Goal: Task Accomplishment & Management: Manage account settings

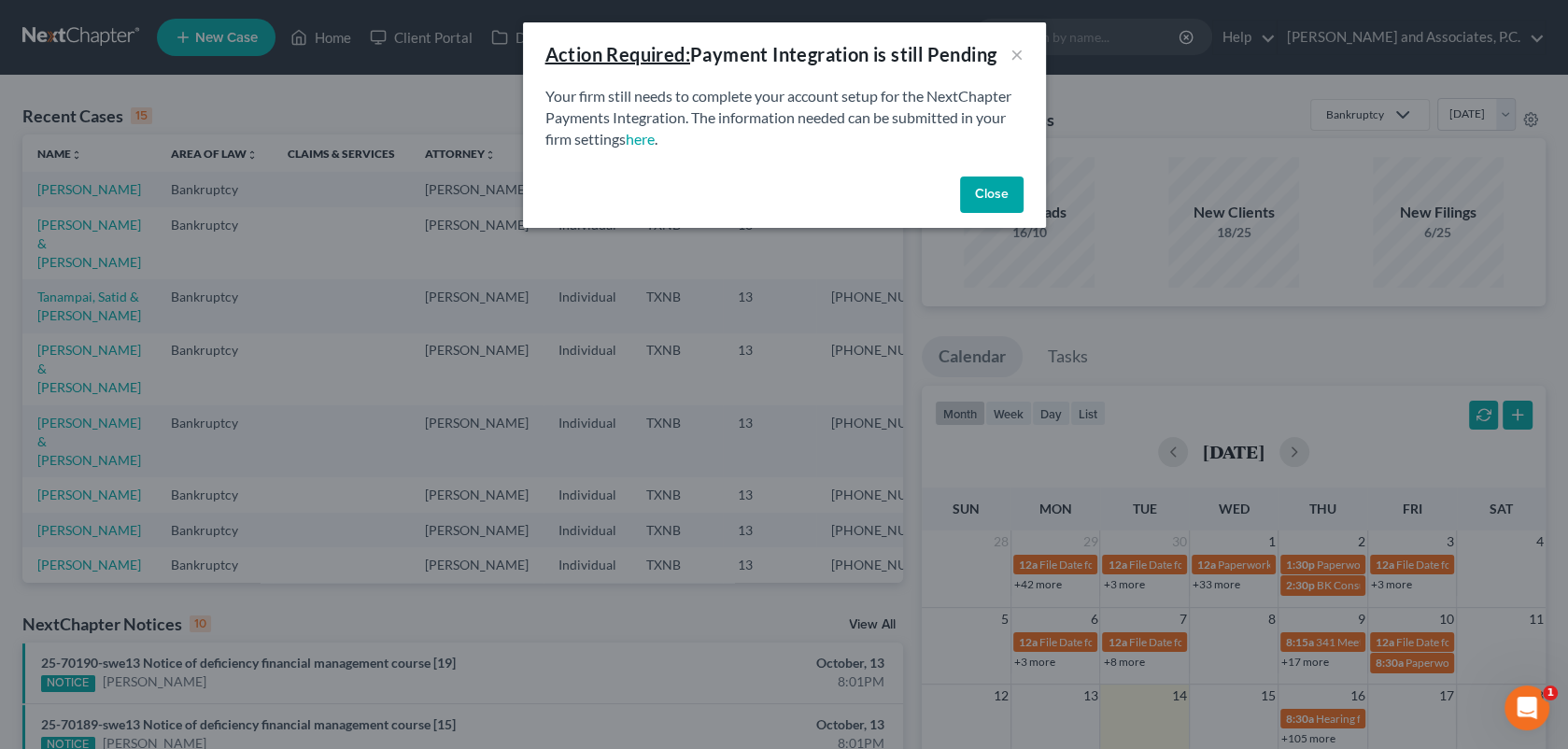
click at [991, 196] on button "Close" at bounding box center [992, 195] width 63 height 38
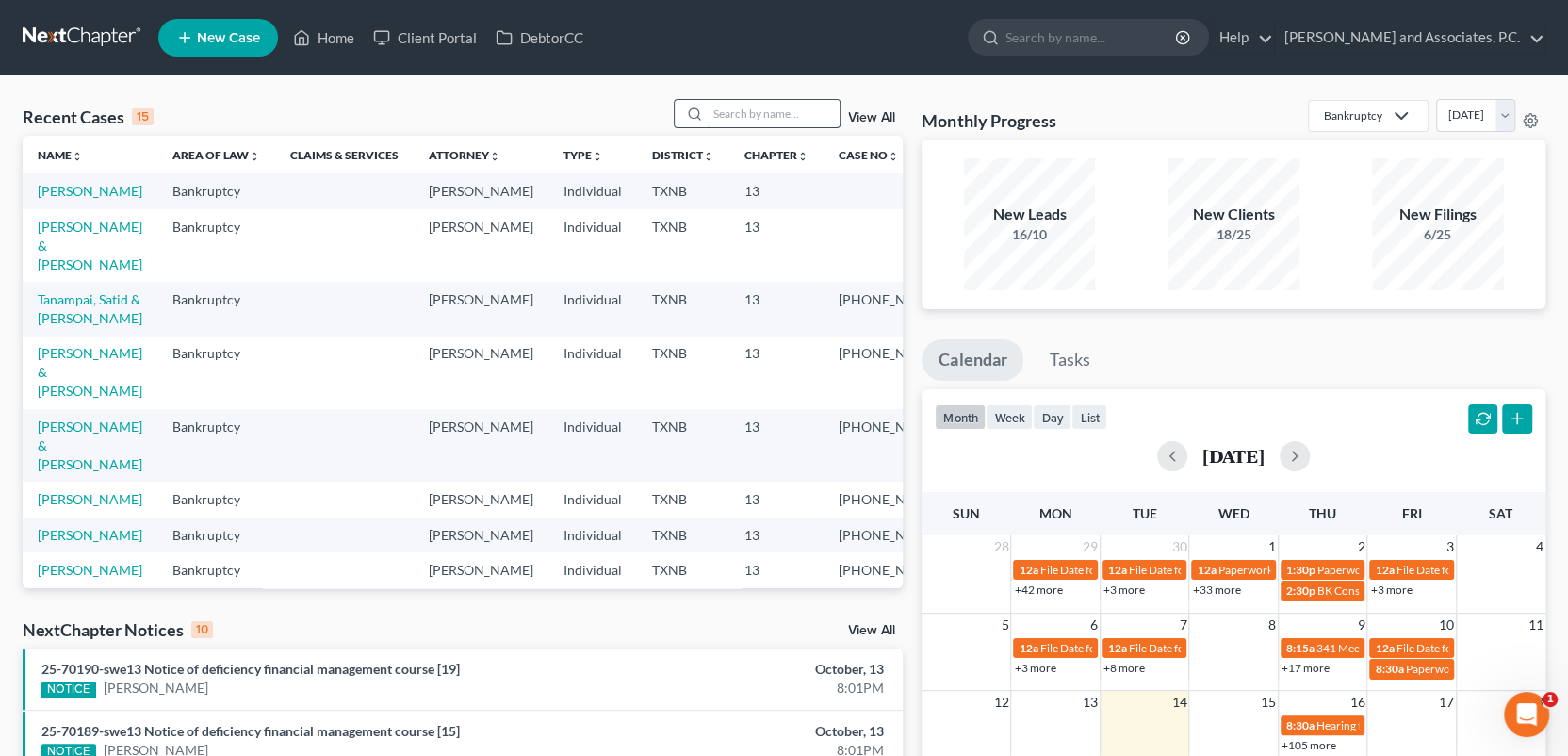
click at [721, 119] on input "search" at bounding box center [774, 113] width 132 height 27
type input "[PERSON_NAME]"
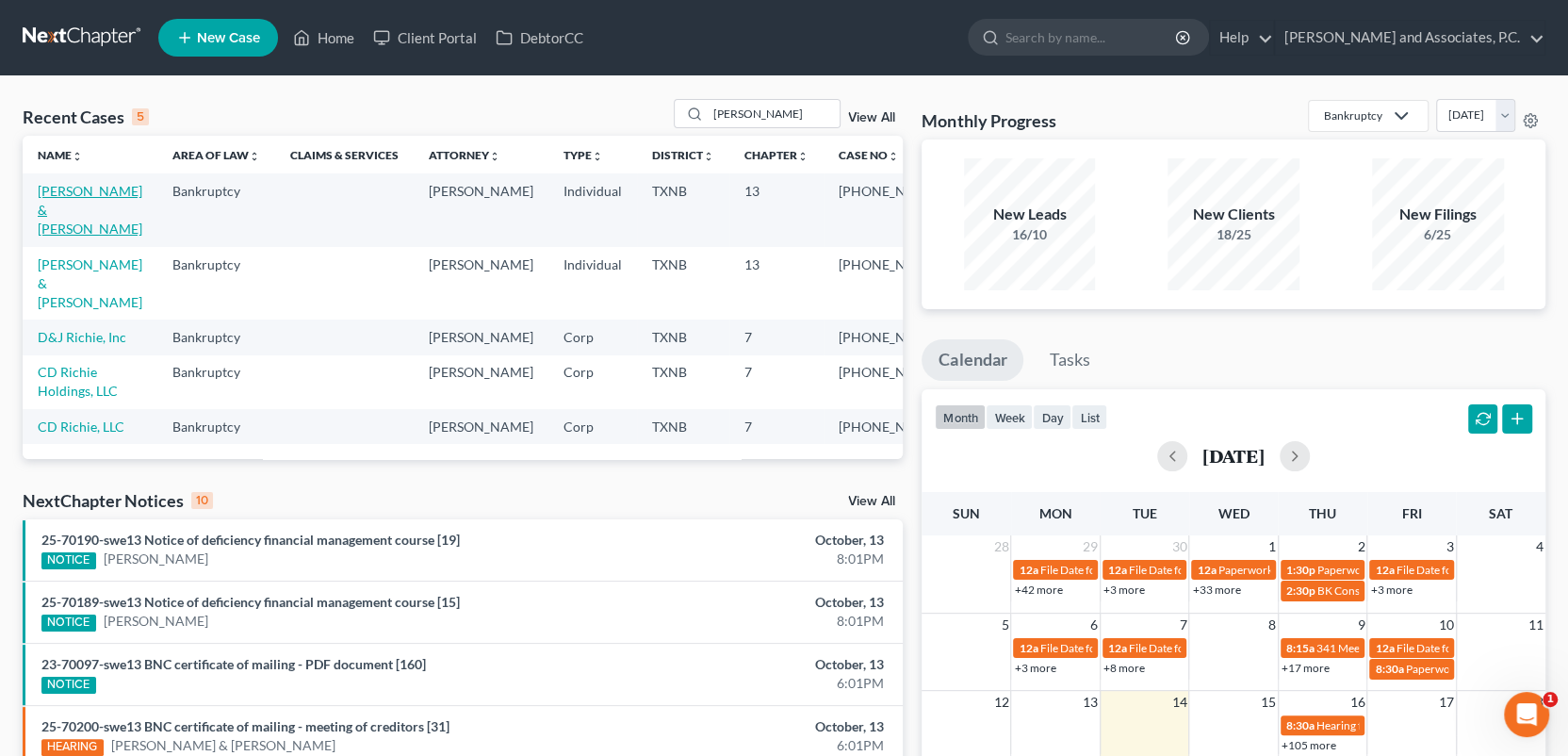
click at [82, 190] on link "[PERSON_NAME] & [PERSON_NAME]" at bounding box center [90, 210] width 105 height 54
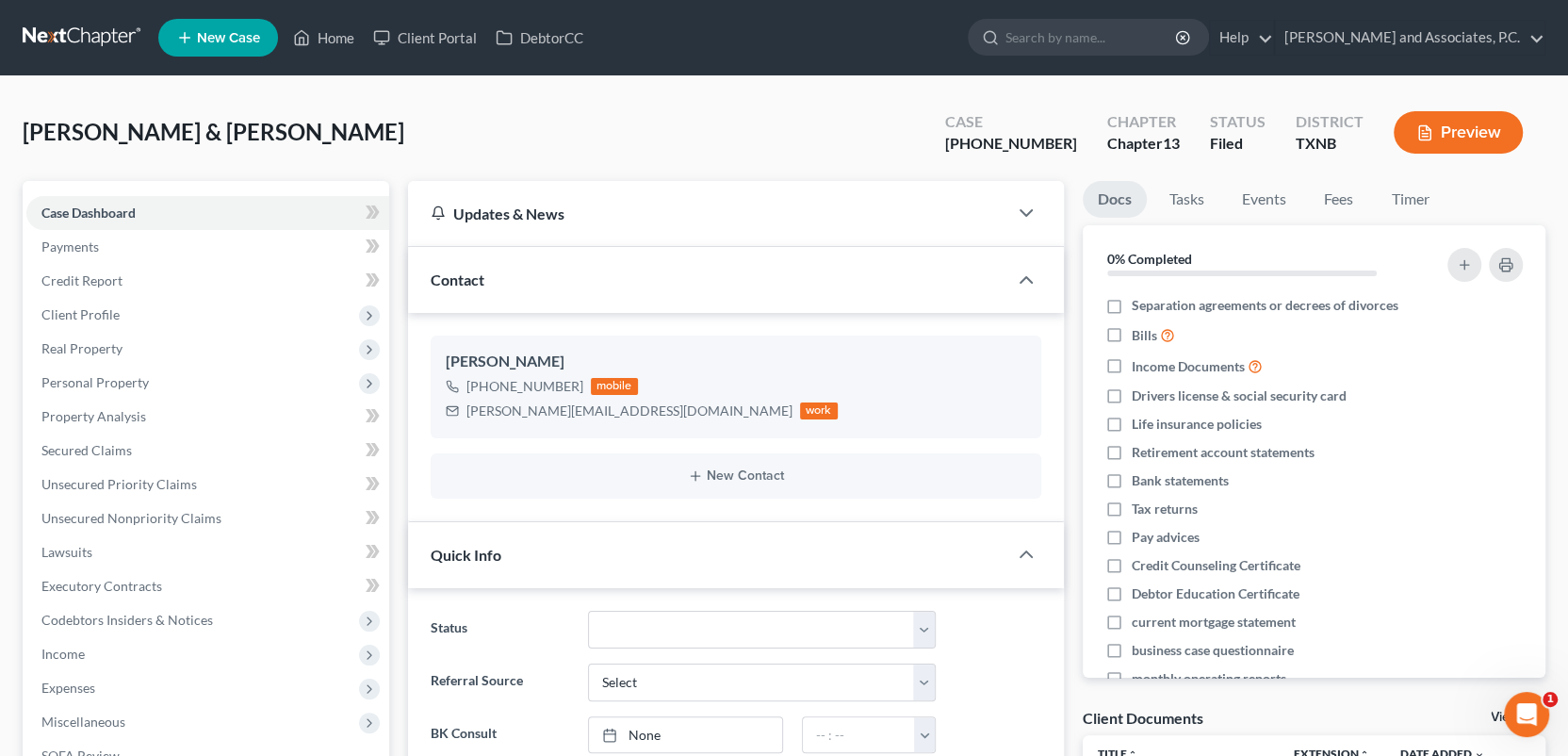
scroll to position [434, 0]
click at [92, 314] on span "Client Profile" at bounding box center [80, 314] width 78 height 16
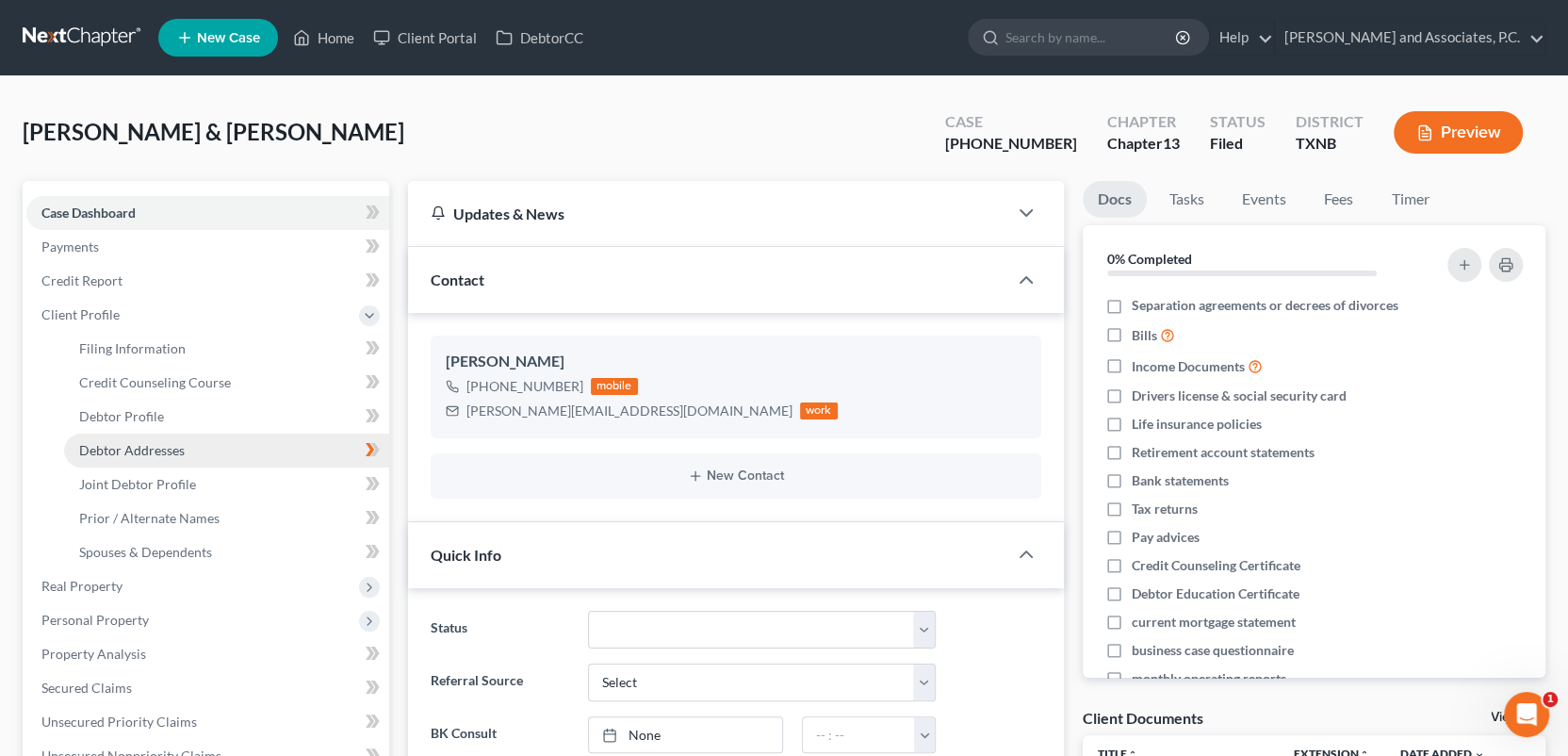
click at [119, 444] on span "Debtor Addresses" at bounding box center [132, 450] width 106 height 16
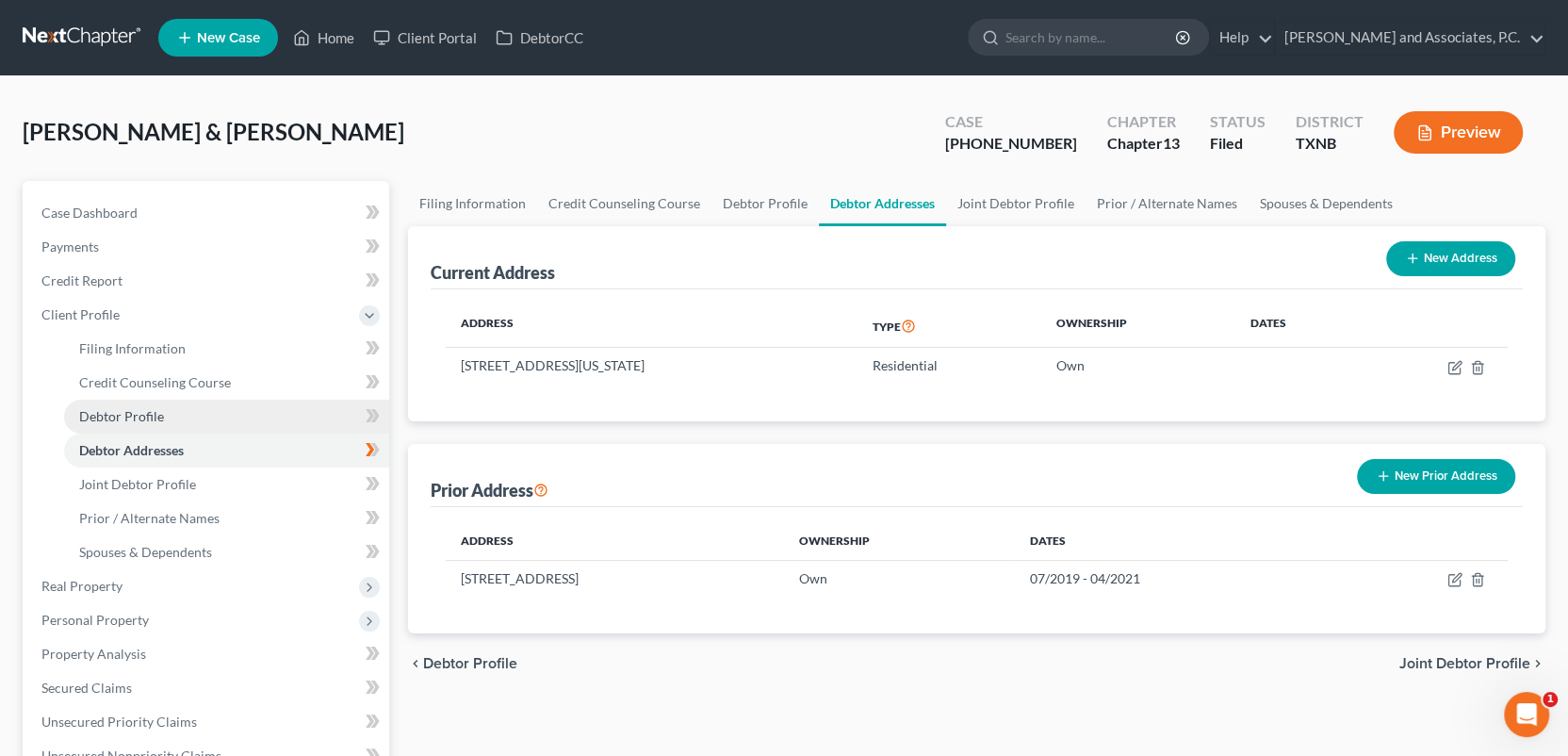
click at [113, 417] on span "Debtor Profile" at bounding box center [121, 416] width 85 height 16
select select "1"
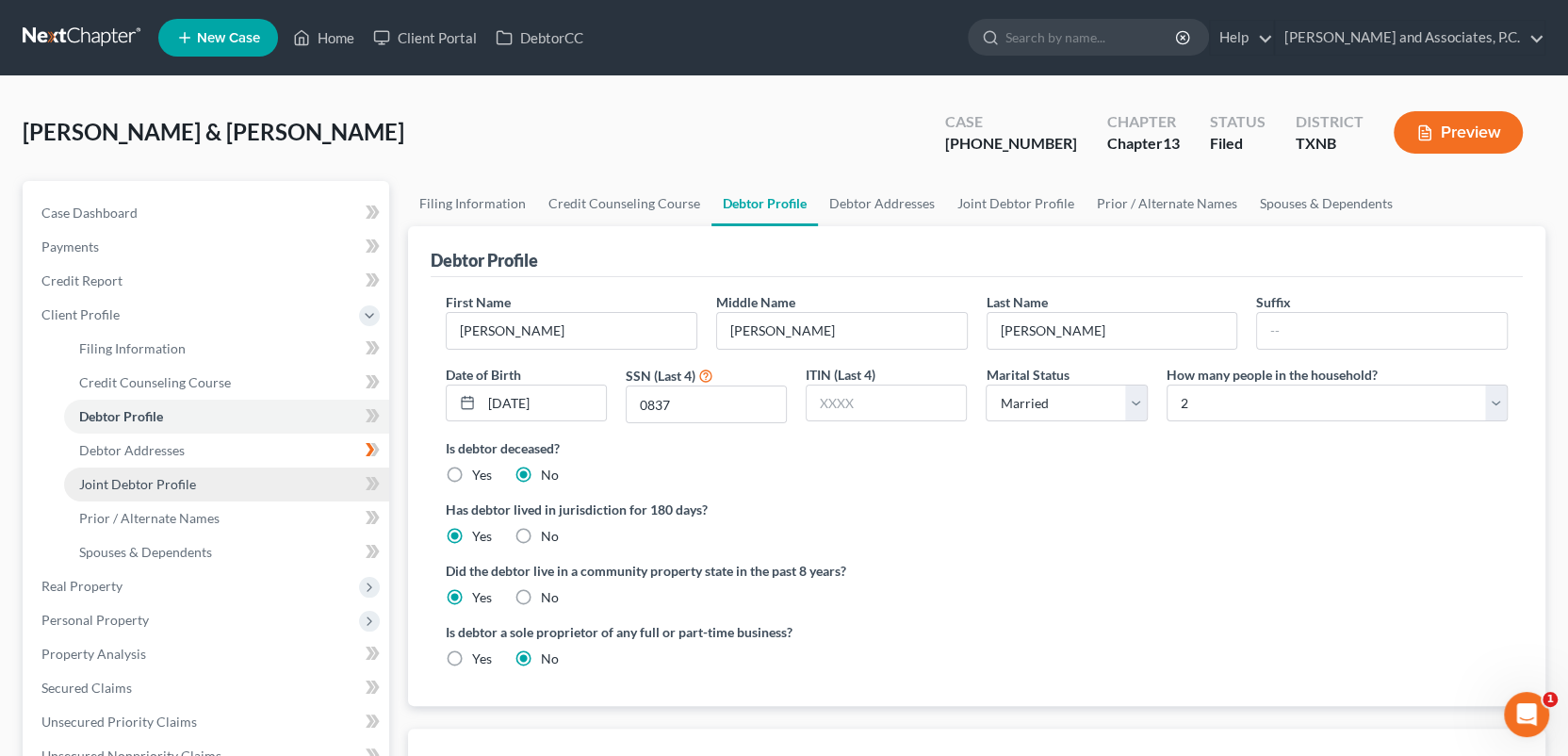
click at [154, 483] on span "Joint Debtor Profile" at bounding box center [137, 484] width 117 height 16
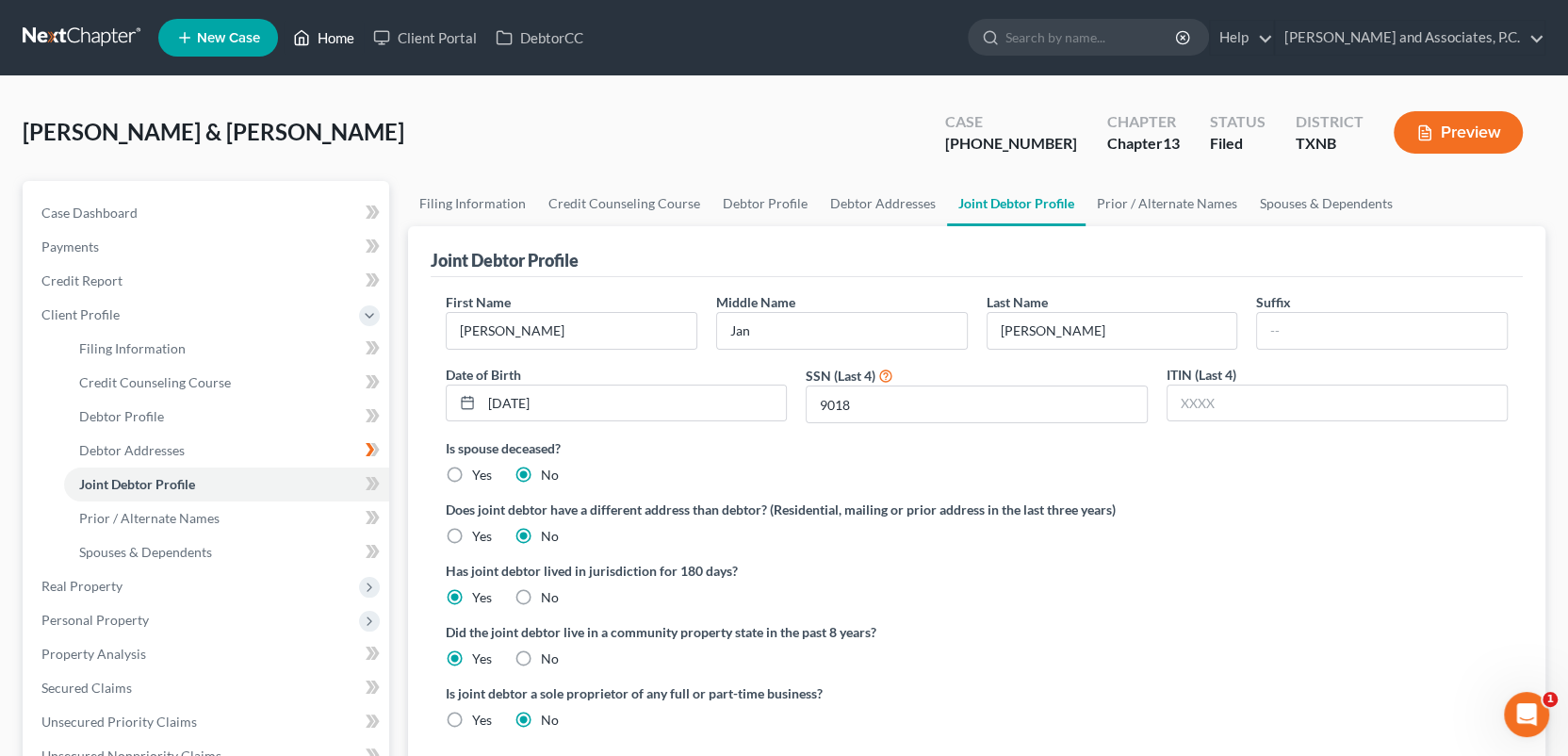
click at [330, 40] on link "Home" at bounding box center [324, 38] width 80 height 34
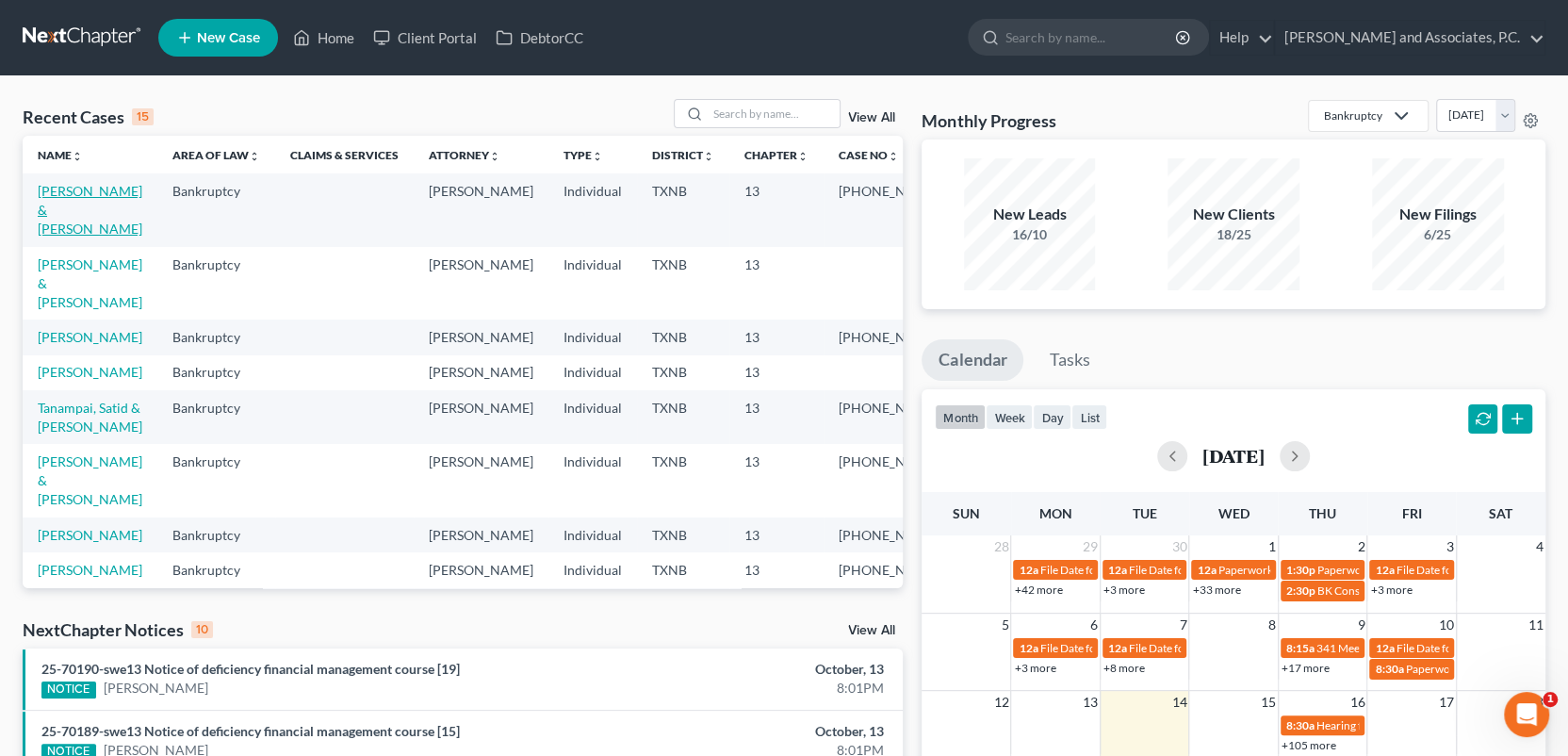
click at [73, 189] on link "[PERSON_NAME] & [PERSON_NAME]" at bounding box center [90, 210] width 105 height 54
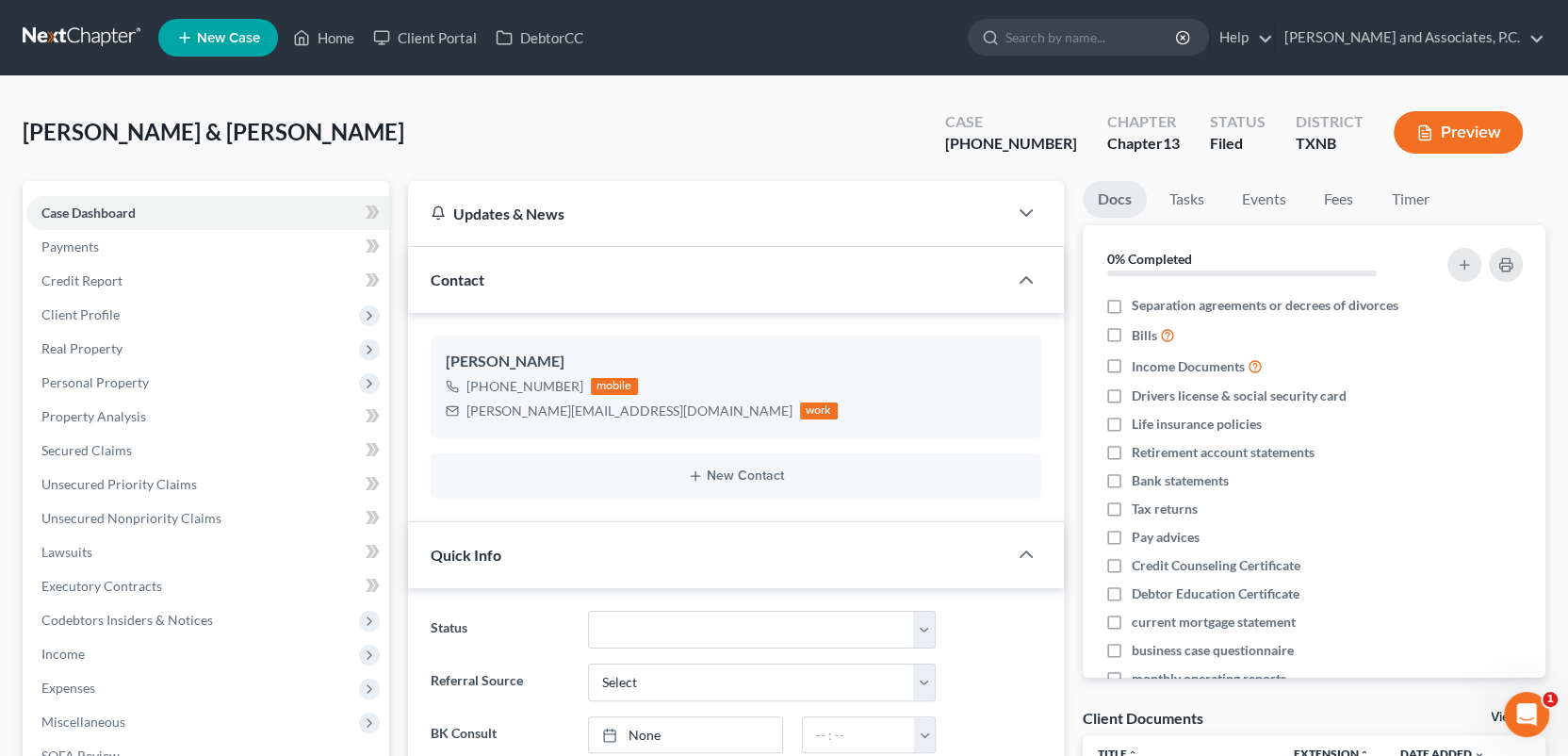
scroll to position [434, 0]
drag, startPoint x: 332, startPoint y: 34, endPoint x: 397, endPoint y: 61, distance: 70.5
click at [333, 34] on link "Home" at bounding box center [324, 38] width 80 height 34
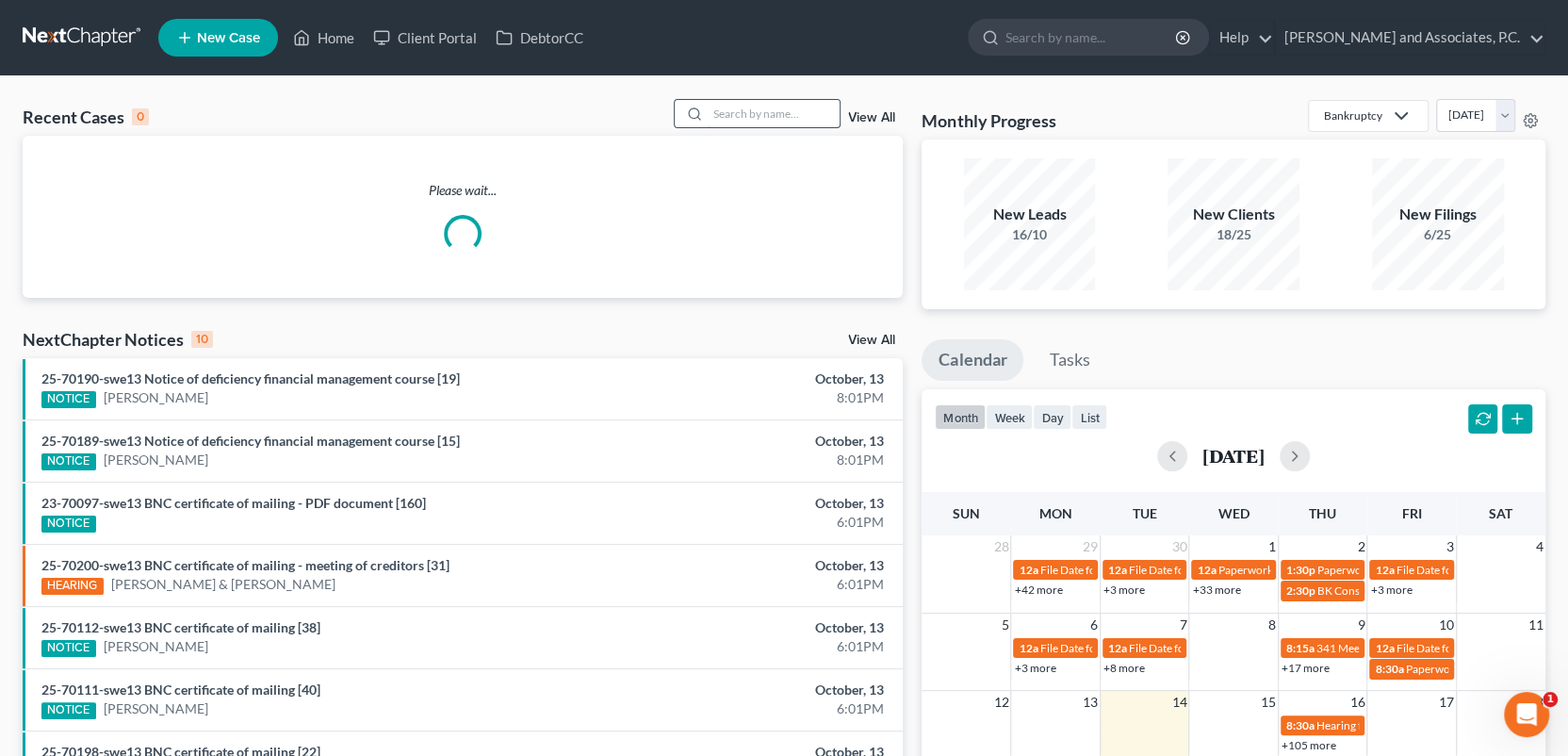
click at [750, 116] on input "search" at bounding box center [774, 113] width 132 height 27
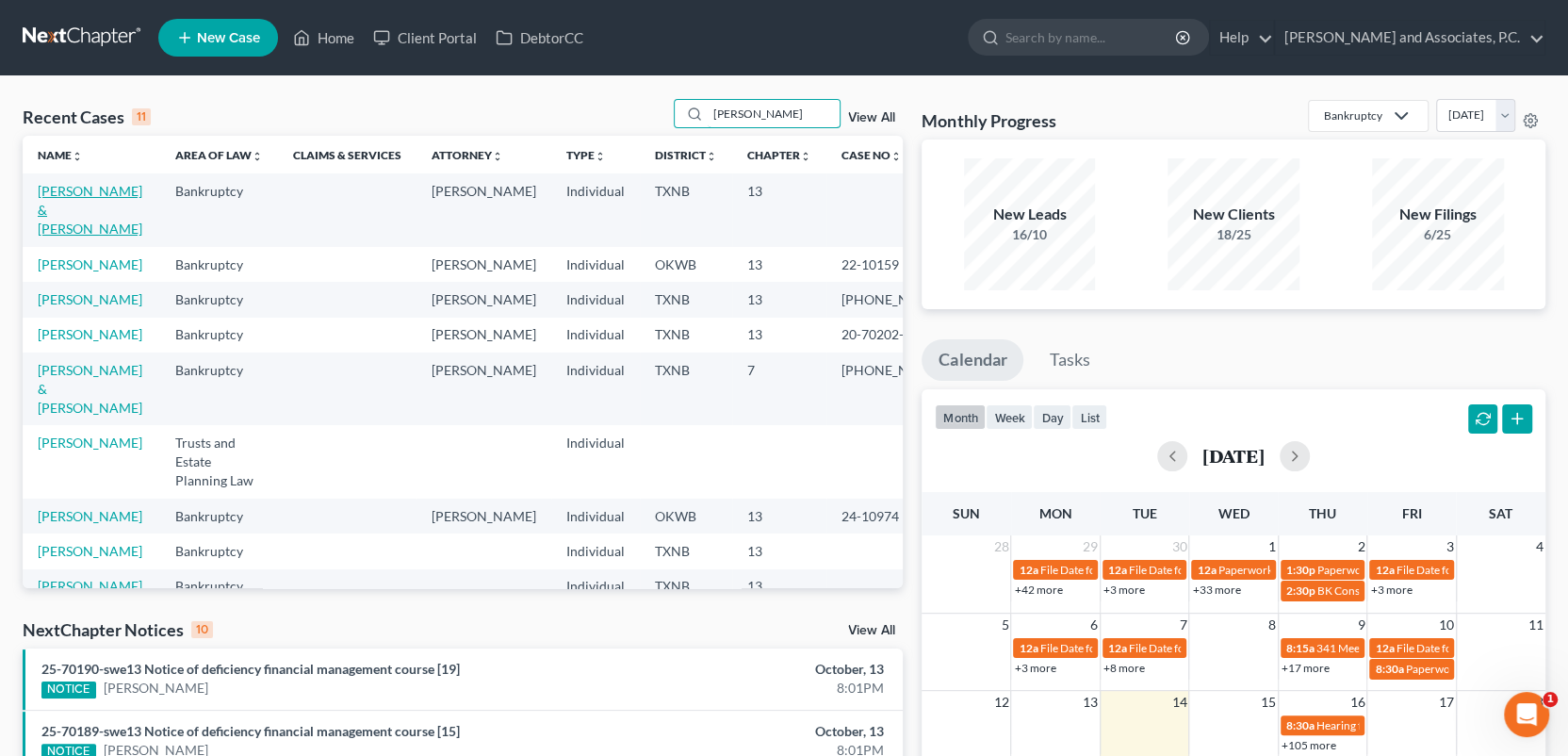
type input "[PERSON_NAME]"
click at [50, 193] on link "[PERSON_NAME] & [PERSON_NAME]" at bounding box center [90, 210] width 105 height 54
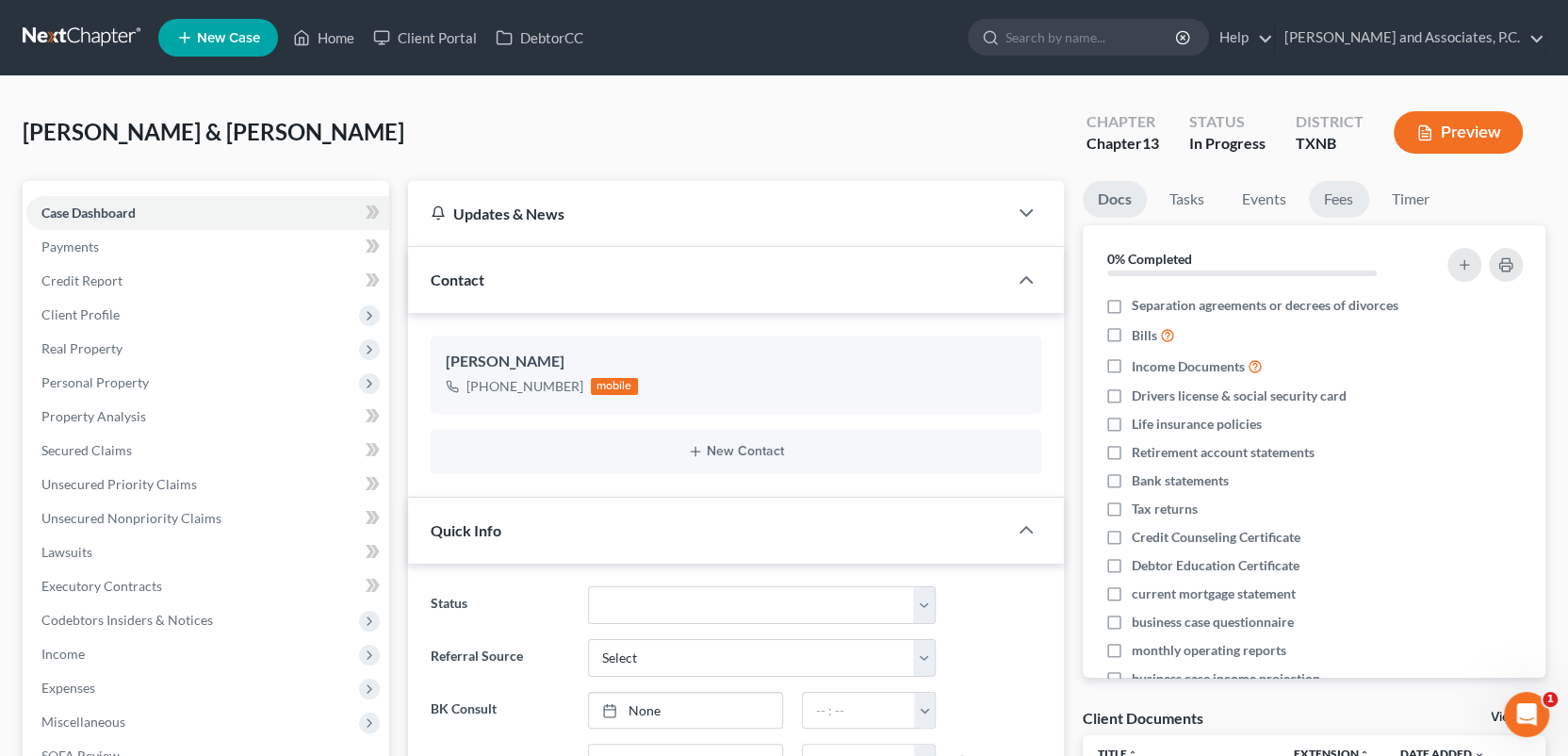
click at [1343, 201] on link "Fees" at bounding box center [1339, 199] width 60 height 37
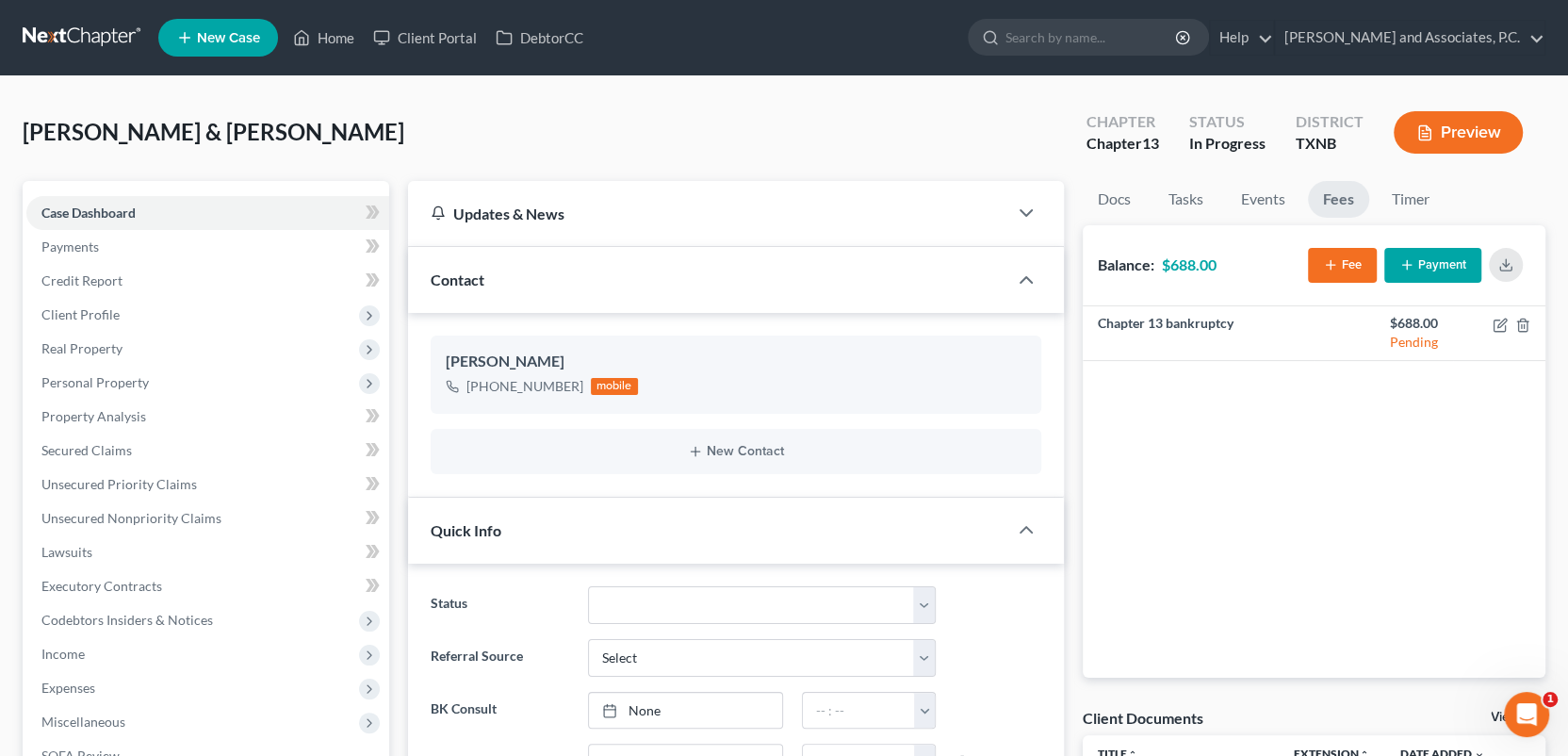
click at [1424, 263] on button "Payment" at bounding box center [1432, 265] width 97 height 35
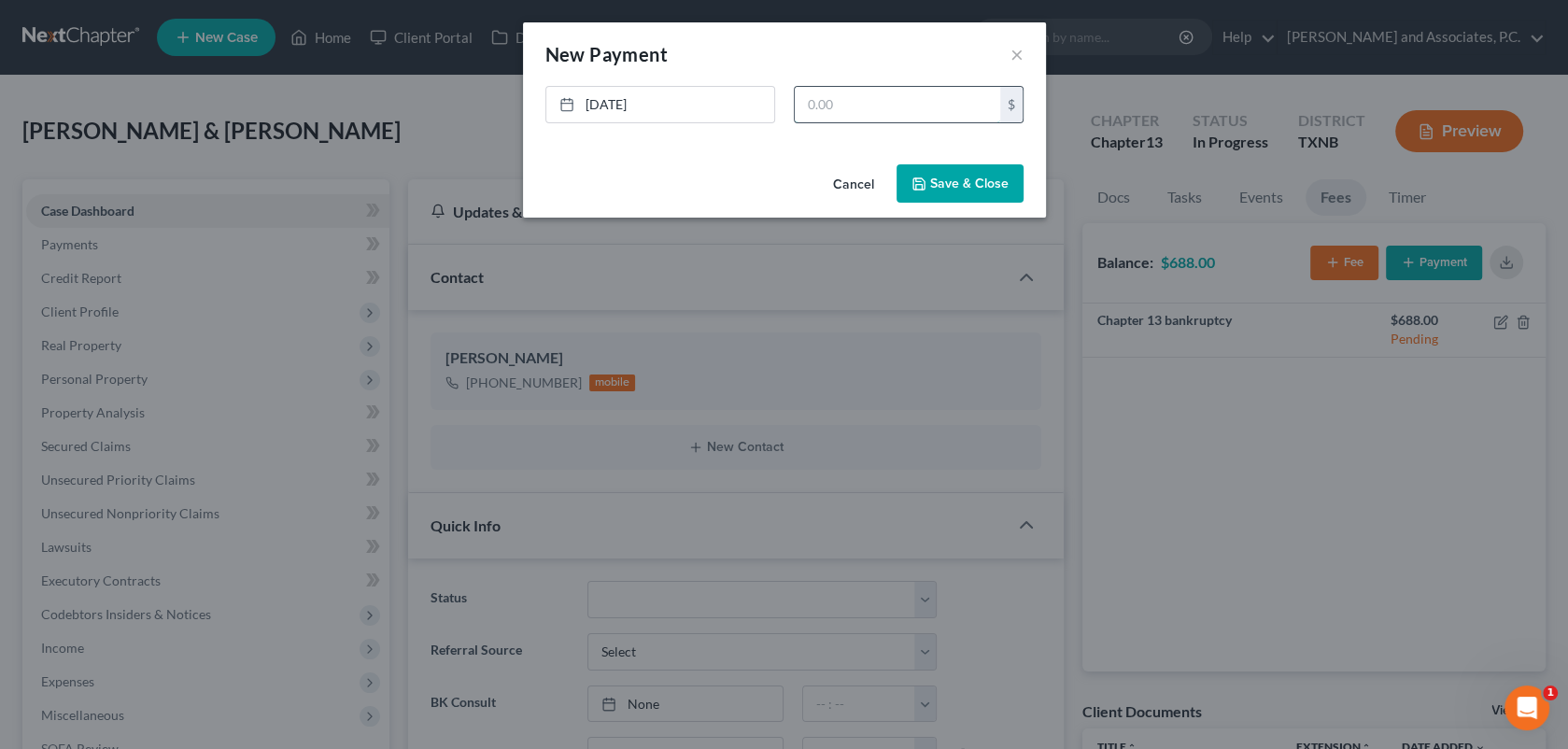
click at [801, 105] on input "text" at bounding box center [897, 105] width 205 height 36
type input "688.00"
click at [972, 194] on button "Save & Close" at bounding box center [960, 184] width 127 height 40
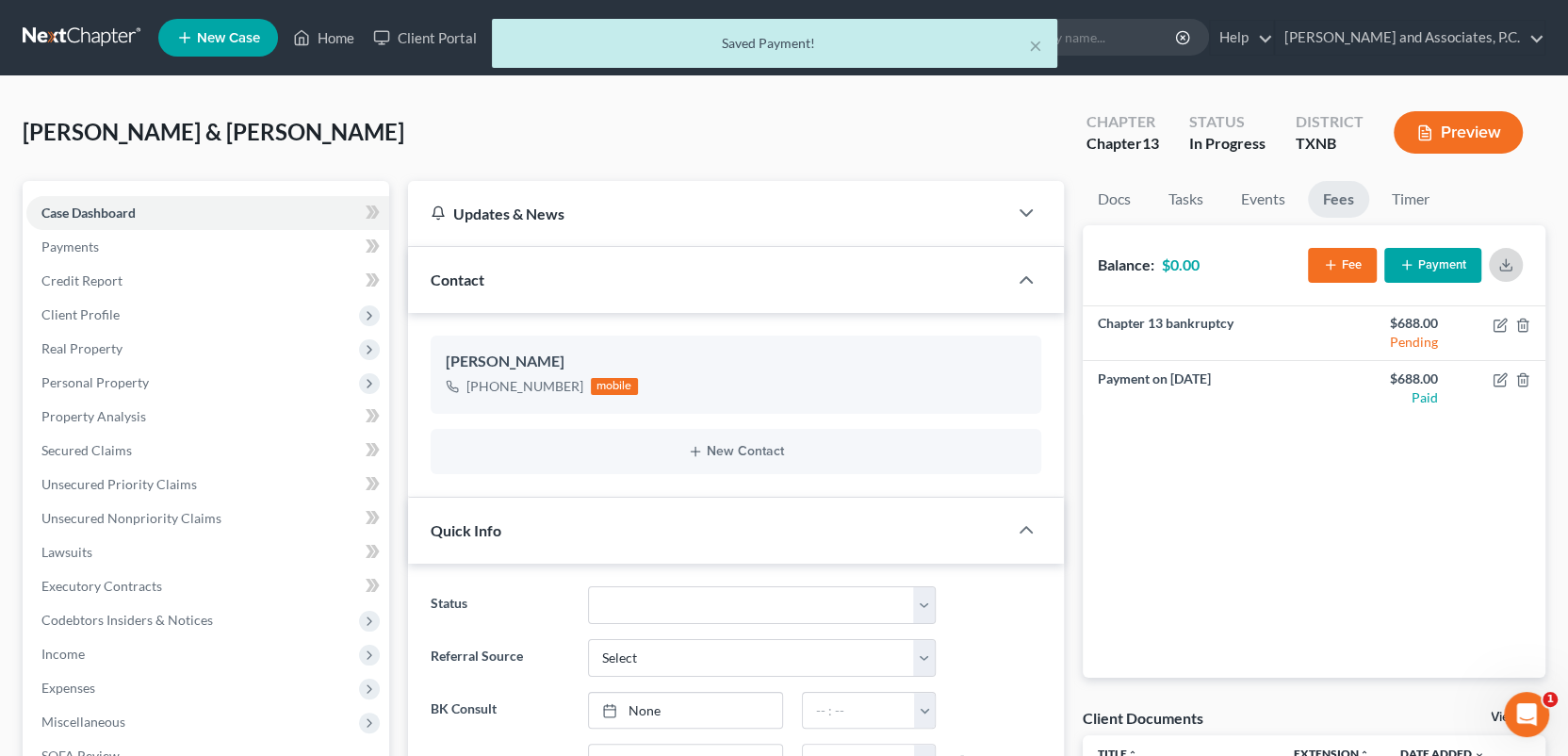
click at [1513, 265] on button "button" at bounding box center [1506, 265] width 34 height 34
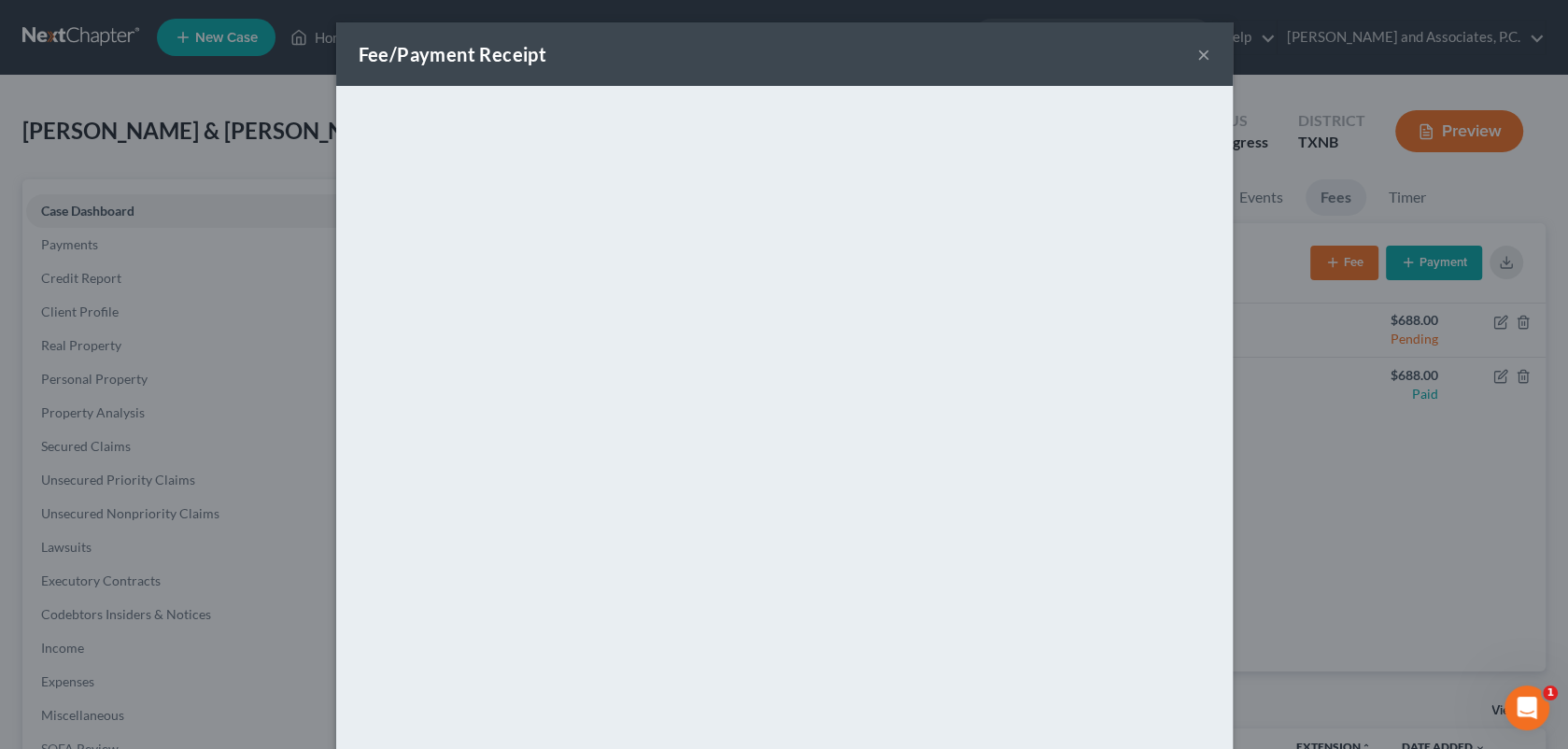
click at [1197, 54] on button "×" at bounding box center [1203, 54] width 13 height 23
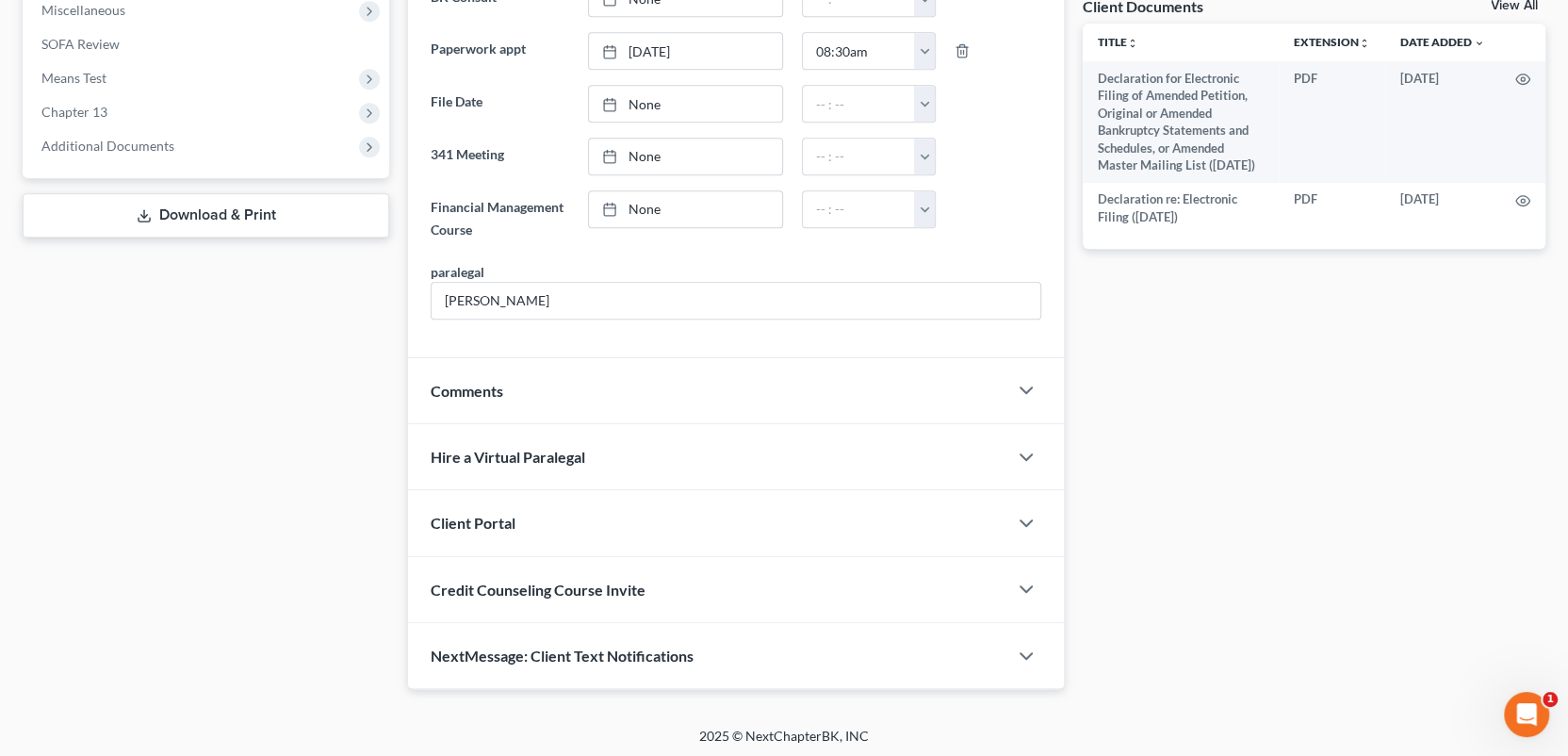
scroll to position [713, 0]
click at [552, 371] on div "Comments" at bounding box center [707, 389] width 599 height 65
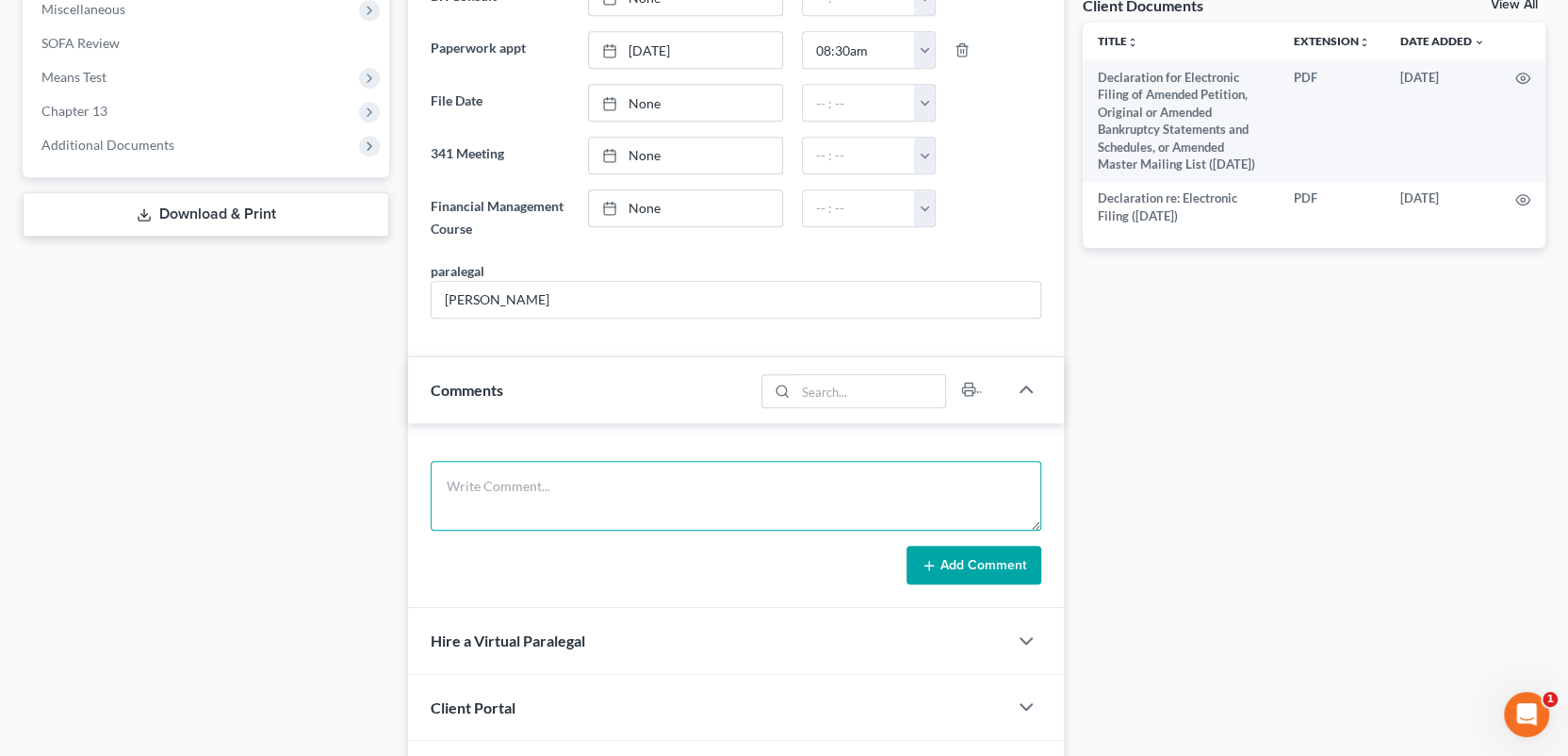
click at [523, 483] on textarea at bounding box center [736, 496] width 611 height 70
type textarea "Client came in the office and paid $688.00 for CH 13 BK-MC"
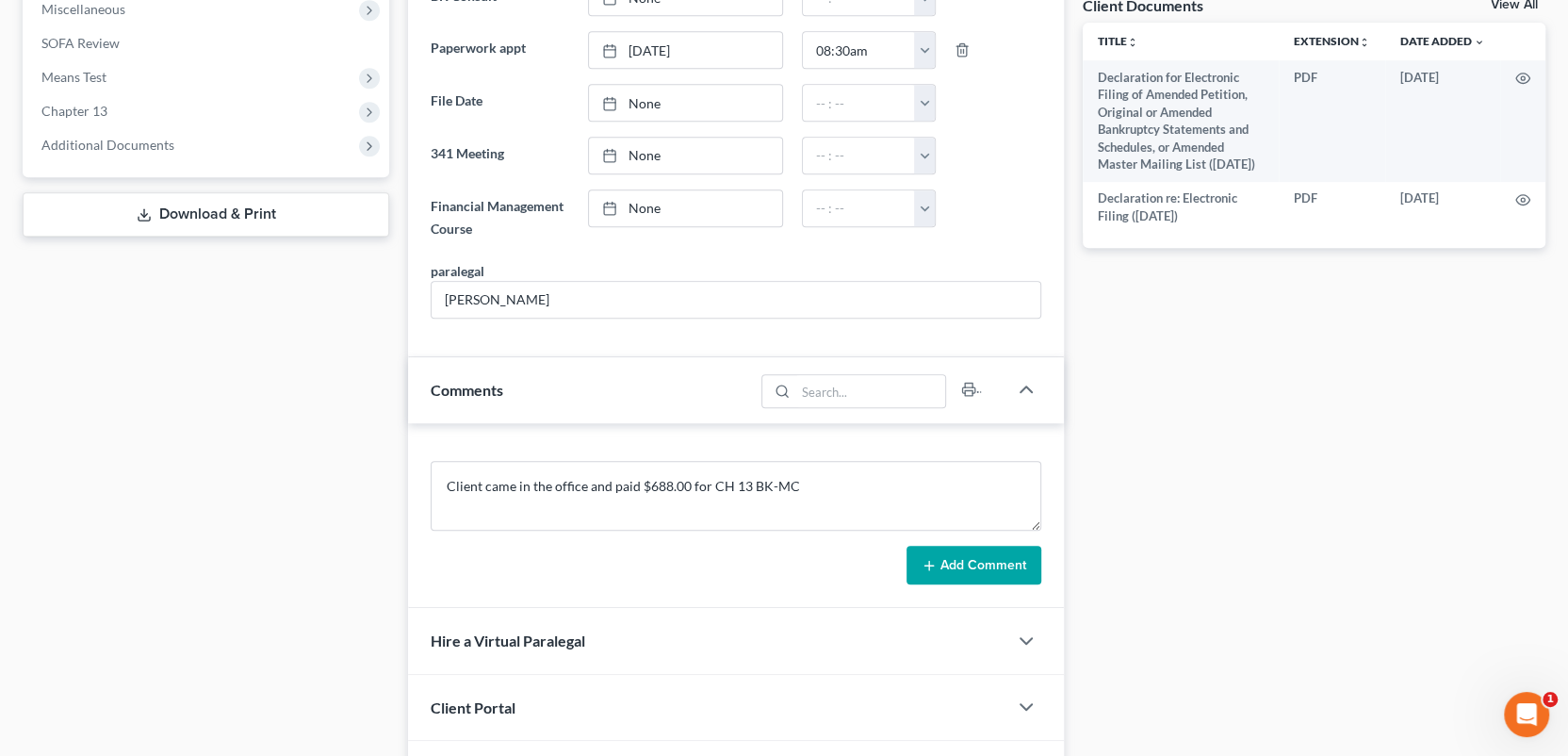
click at [982, 565] on button "Add Comment" at bounding box center [974, 566] width 135 height 40
